Goal: Navigation & Orientation: Find specific page/section

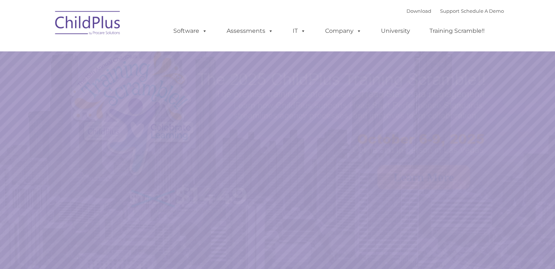
select select "MEDIUM"
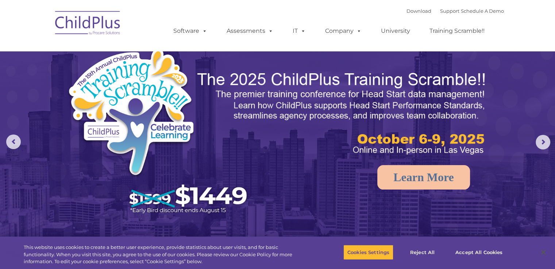
click at [87, 24] on img at bounding box center [87, 24] width 73 height 37
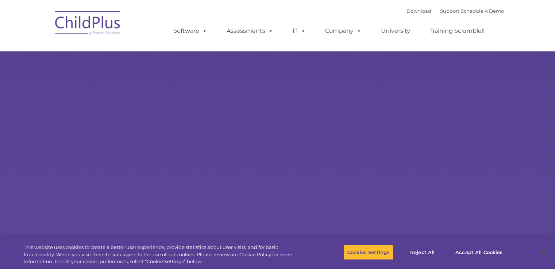
type input ""
select select "MEDIUM"
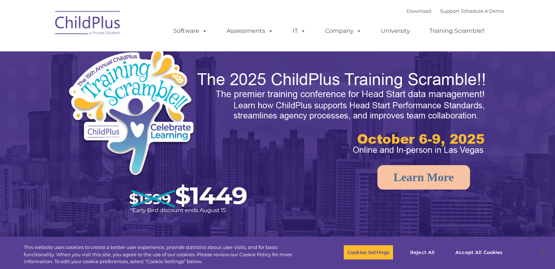
select select "MEDIUM"
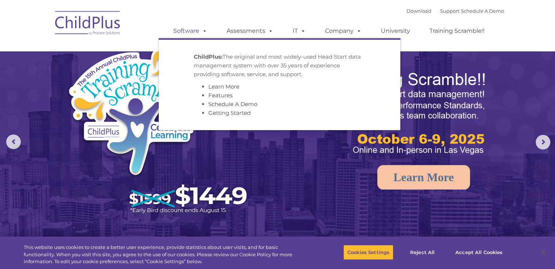
click at [202, 29] on span at bounding box center [203, 30] width 8 height 7
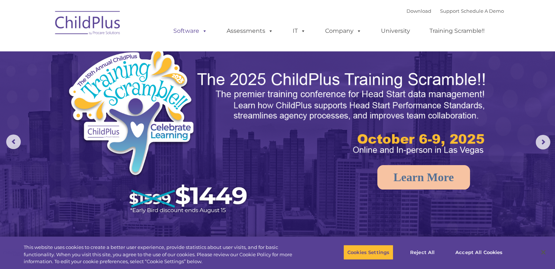
click at [202, 29] on span at bounding box center [203, 30] width 8 height 7
